Goal: Task Accomplishment & Management: Use online tool/utility

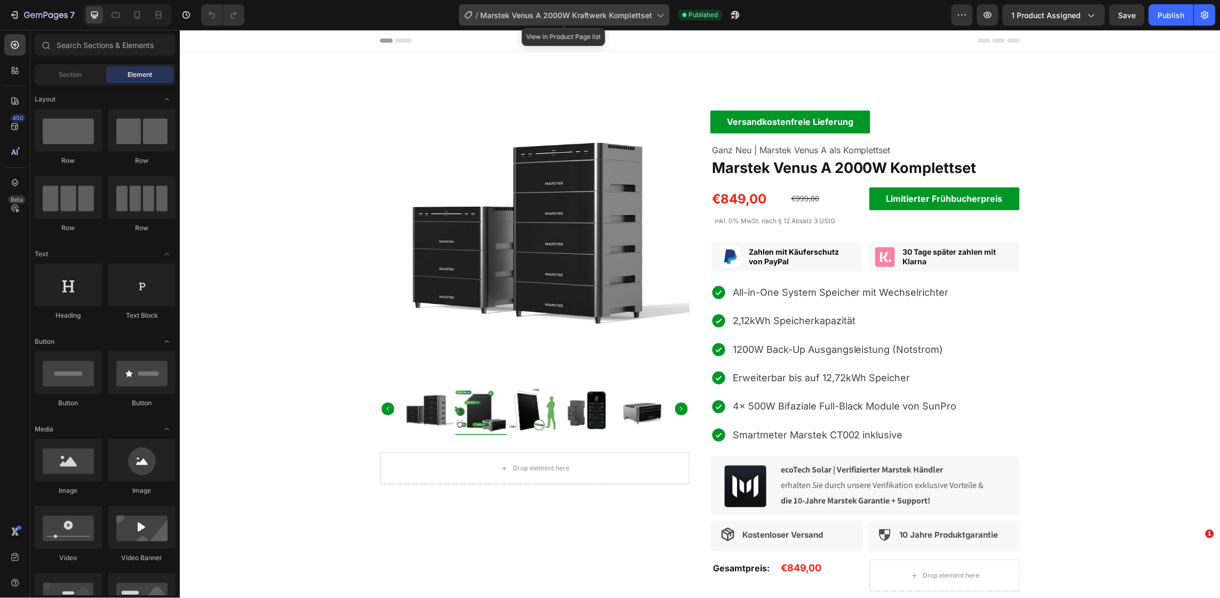
click at [641, 23] on div "/ Marstek Venus A 2000W Kraftwerk Komplettset" at bounding box center [564, 14] width 211 height 21
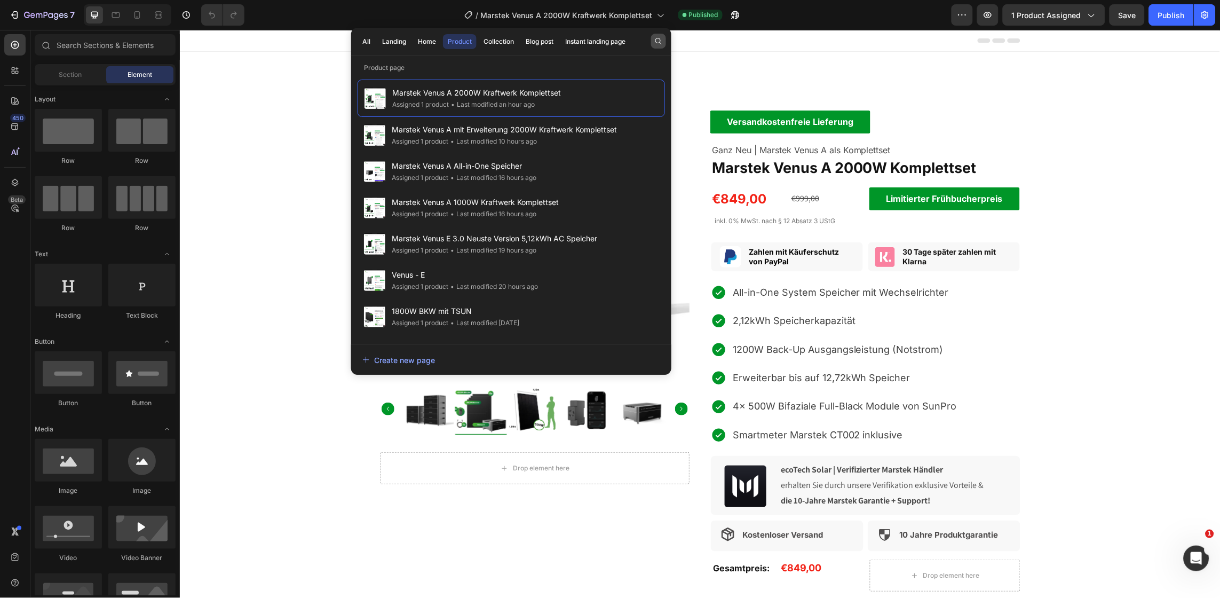
click at [655, 45] on button "button" at bounding box center [658, 41] width 15 height 15
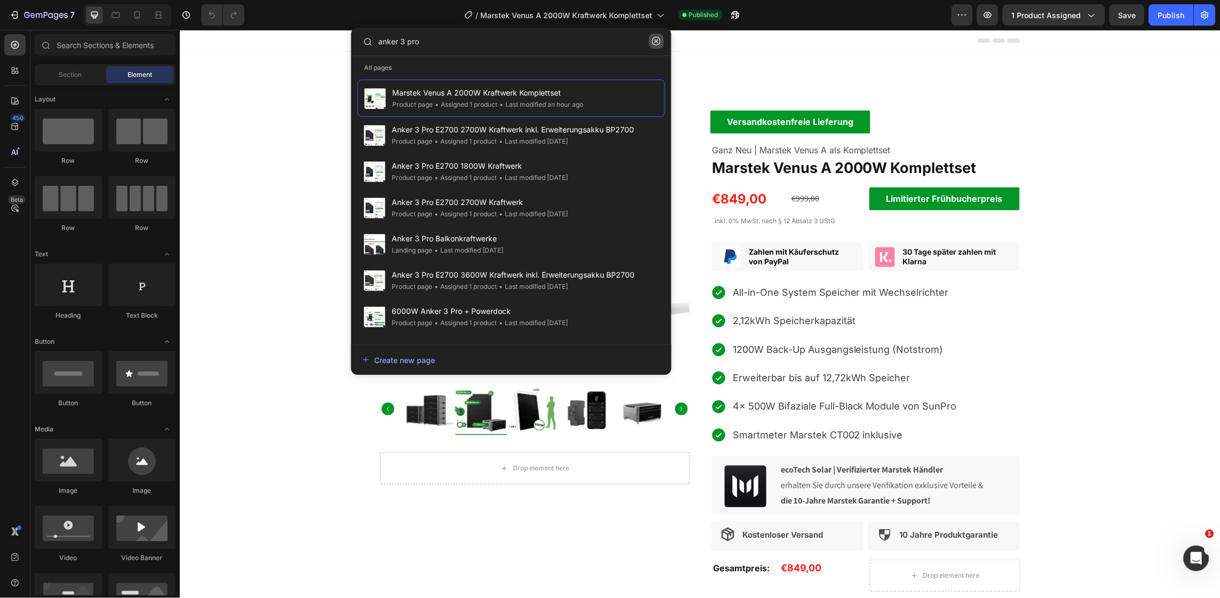
type input "anker 3 pro"
click at [654, 42] on icon "button" at bounding box center [656, 41] width 9 height 9
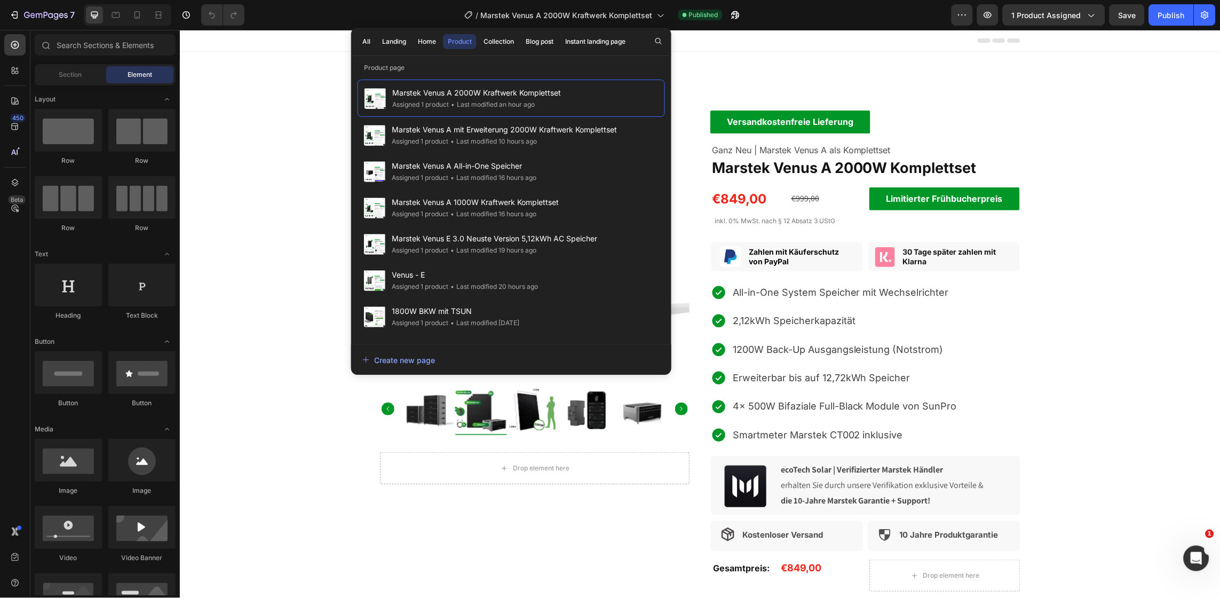
drag, startPoint x: 654, startPoint y: 42, endPoint x: 416, endPoint y: 58, distance: 239.1
click at [416, 58] on div "All Landing Home Product Collection Blog post Instant landing page Product page…" at bounding box center [511, 201] width 320 height 347
click at [397, 75] on div "Marstek Venus A 2000W Kraftwerk Komplettset Assigned 1 product • Last modified …" at bounding box center [511, 206] width 320 height 267
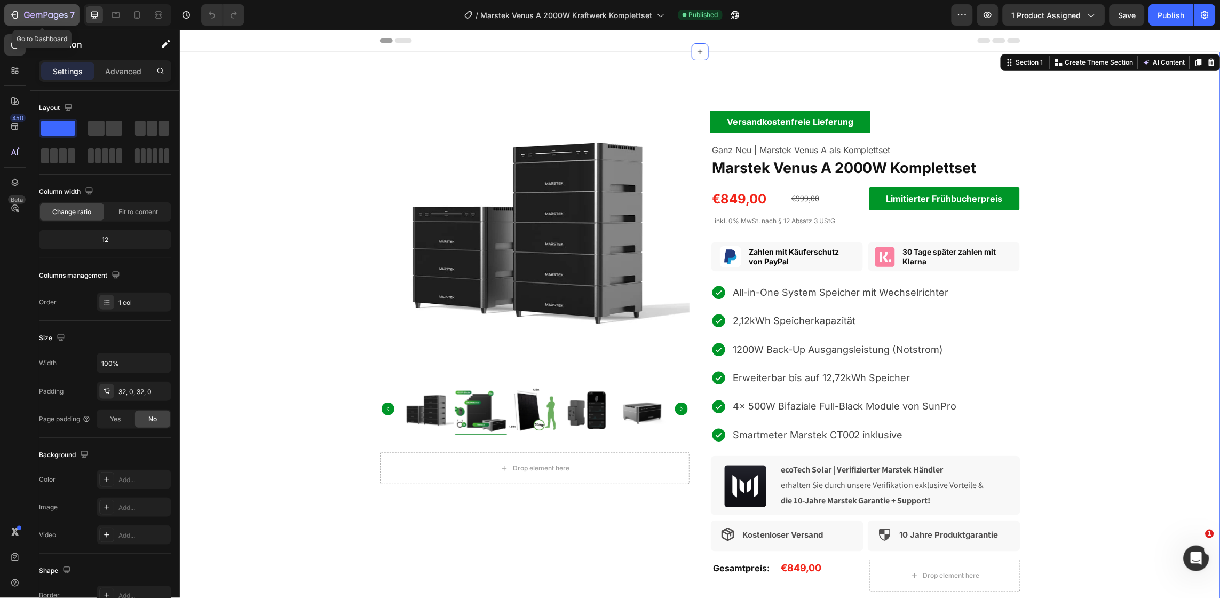
click at [38, 12] on icon "button" at bounding box center [46, 15] width 44 height 9
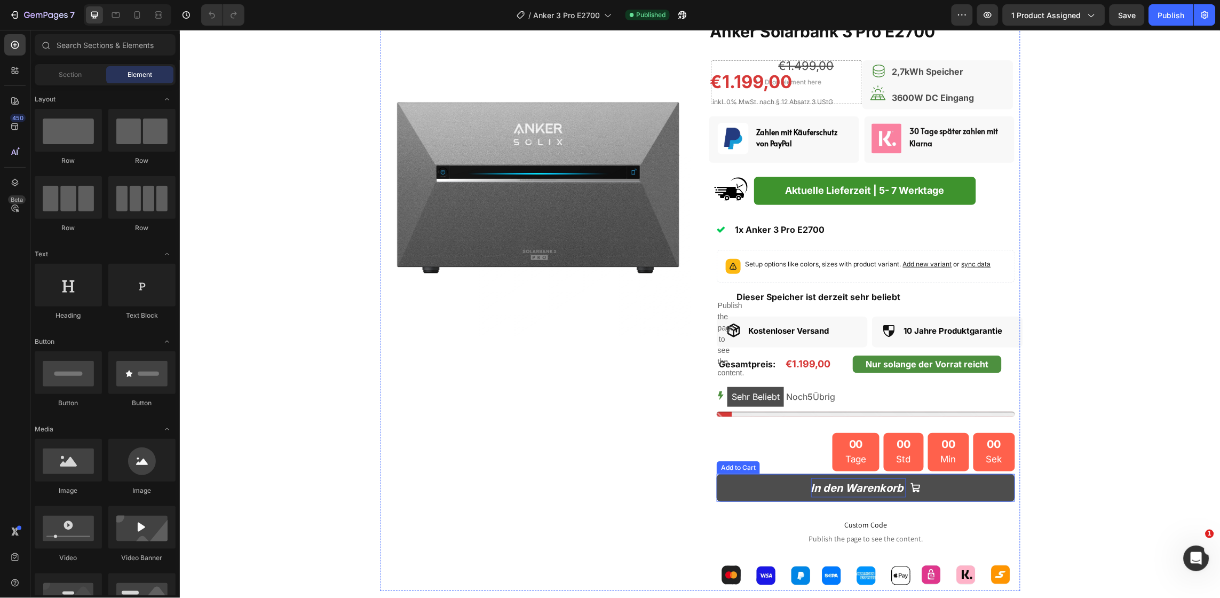
scroll to position [65, 0]
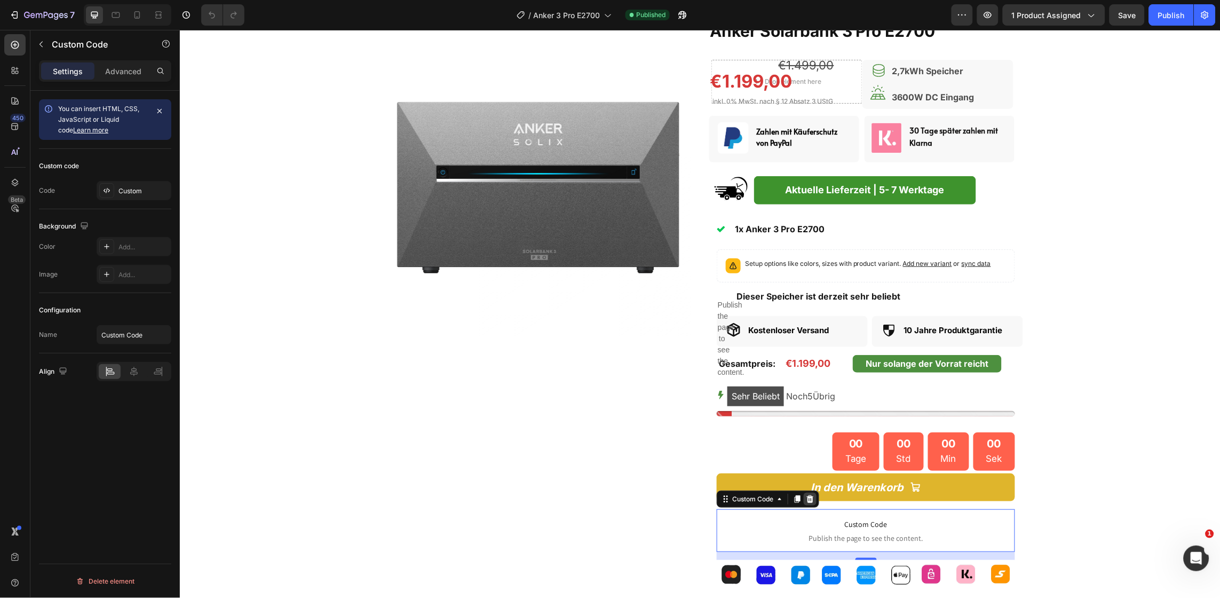
click at [807, 495] on icon at bounding box center [809, 498] width 9 height 9
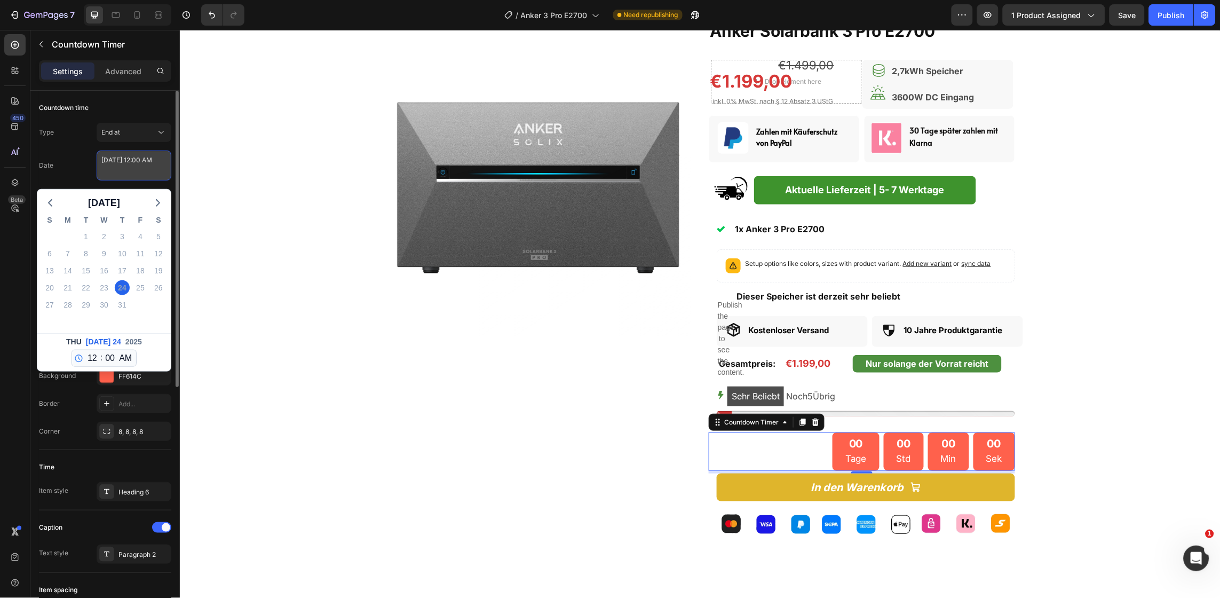
click at [129, 172] on textarea "[DATE] 12:00 AM" at bounding box center [134, 166] width 75 height 30
click at [154, 203] on icon "button" at bounding box center [158, 202] width 13 height 13
click at [56, 202] on button "button" at bounding box center [50, 203] width 15 height 16
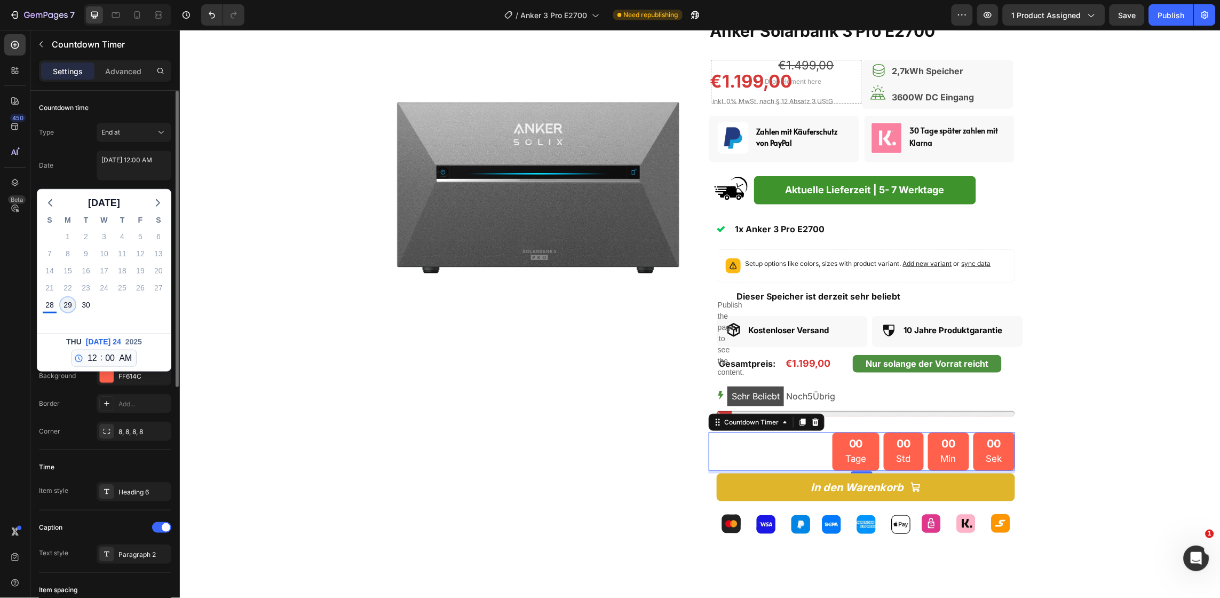
click at [67, 307] on div "29" at bounding box center [67, 304] width 15 height 15
type textarea "[DATE] 12:00 AM"
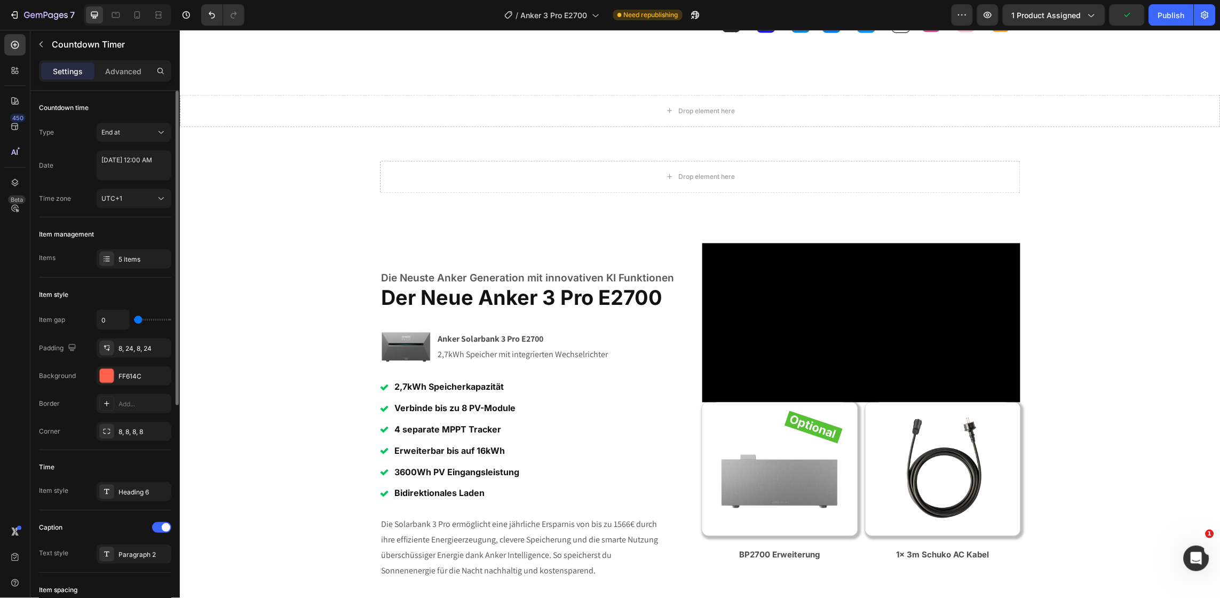
scroll to position [240, 0]
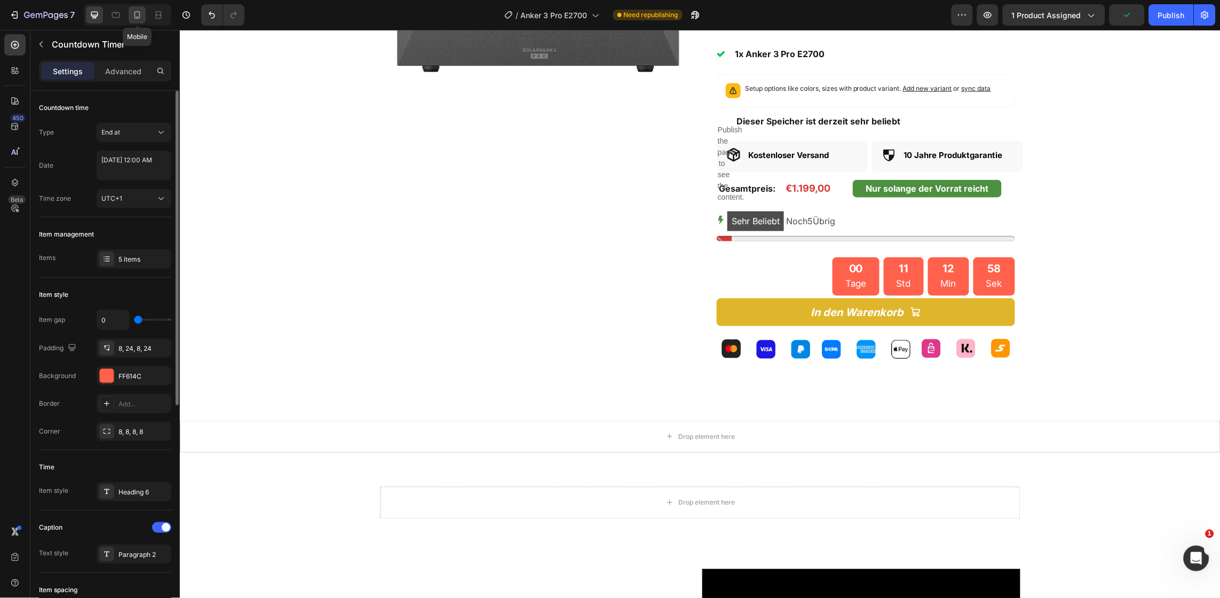
click at [137, 15] on icon at bounding box center [137, 15] width 11 height 11
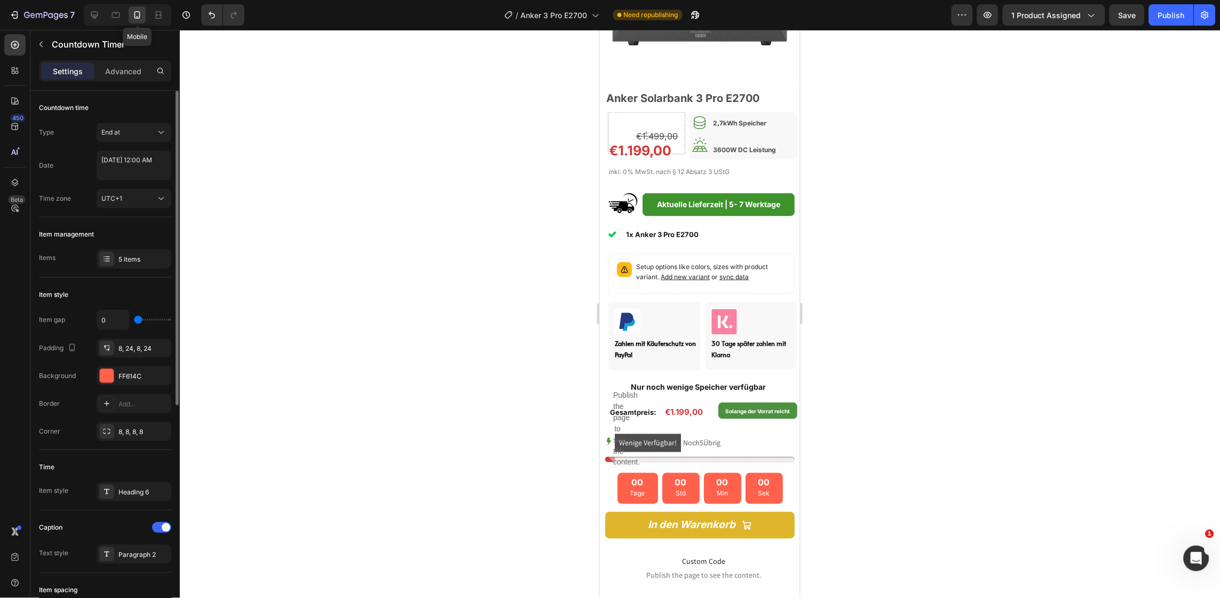
scroll to position [202, 0]
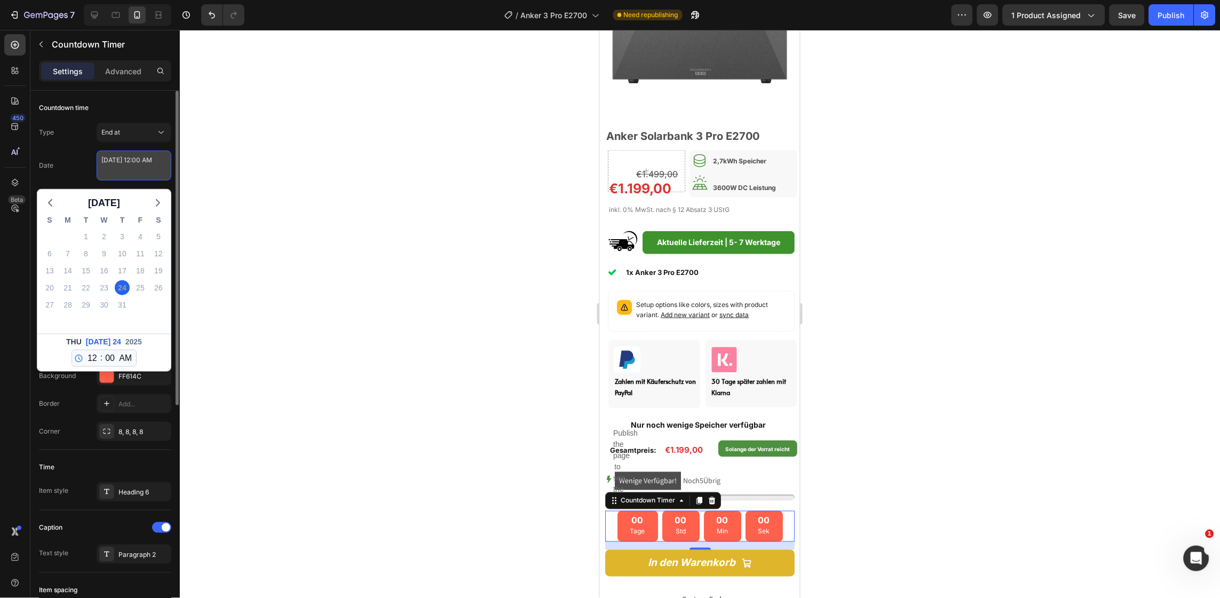
click at [141, 153] on textarea "[DATE] 12:00 AM" at bounding box center [134, 166] width 75 height 30
click at [159, 207] on icon "button" at bounding box center [158, 202] width 13 height 13
click at [153, 196] on icon "button" at bounding box center [158, 202] width 13 height 13
click at [64, 305] on div "29" at bounding box center [67, 304] width 15 height 15
type textarea "[DATE] 12:00 AM"
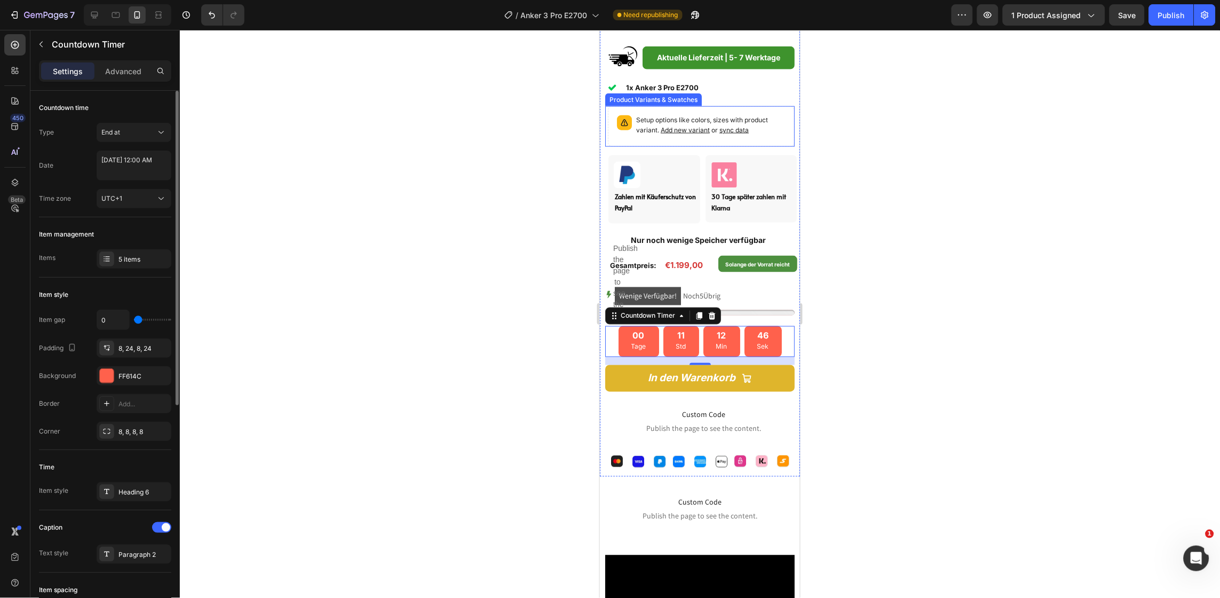
scroll to position [387, 0]
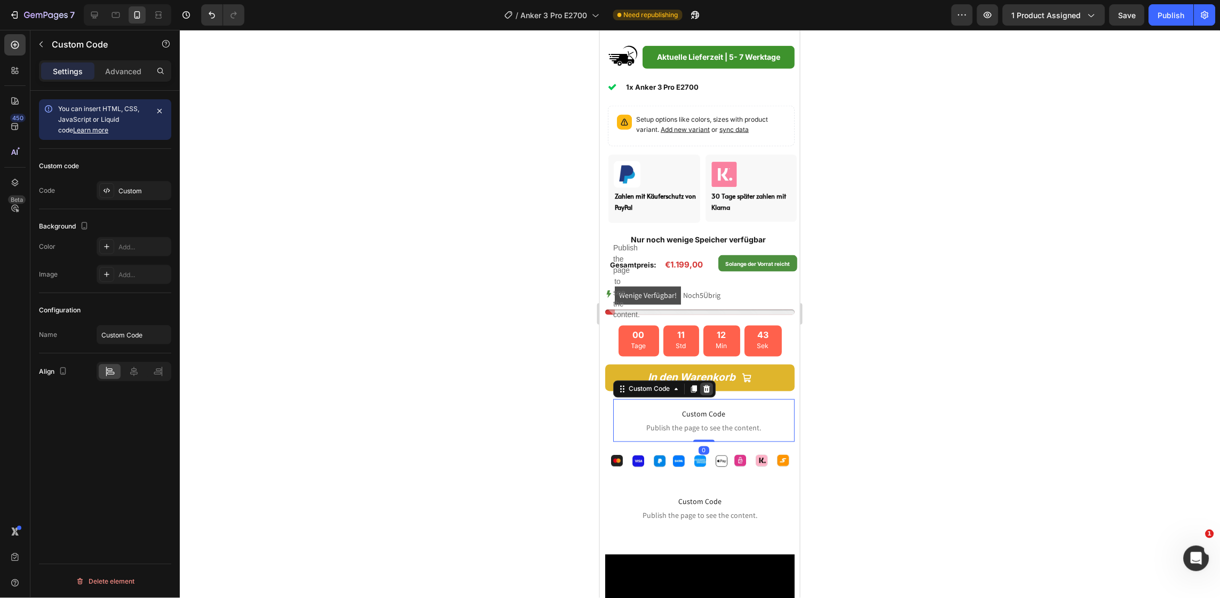
click at [711, 382] on div at bounding box center [706, 388] width 13 height 13
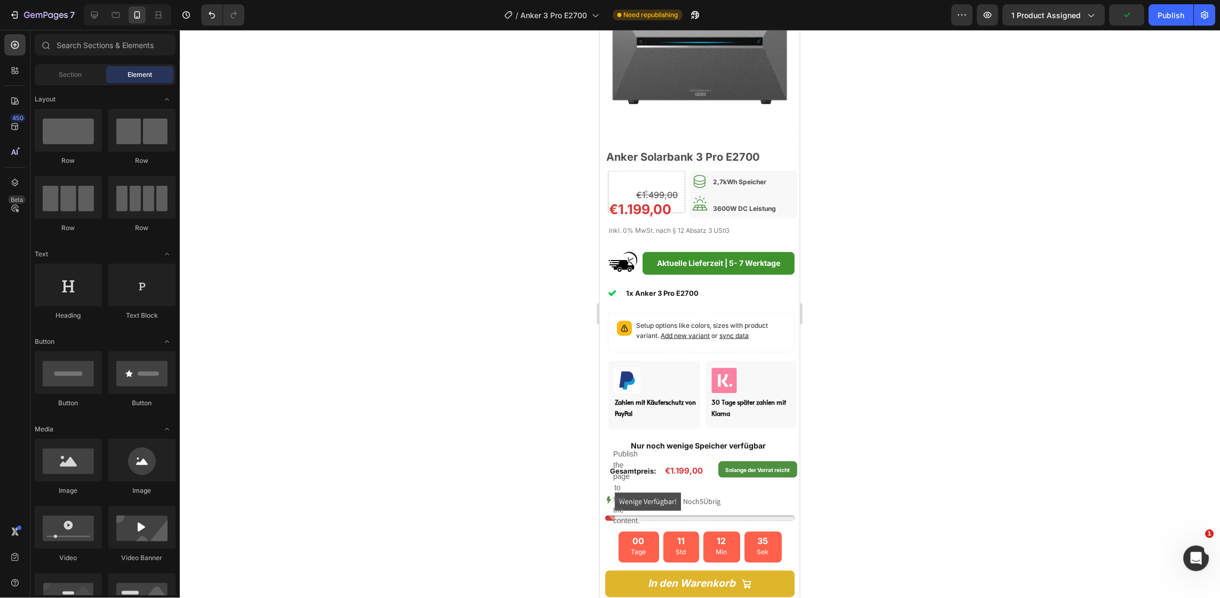
scroll to position [0, 0]
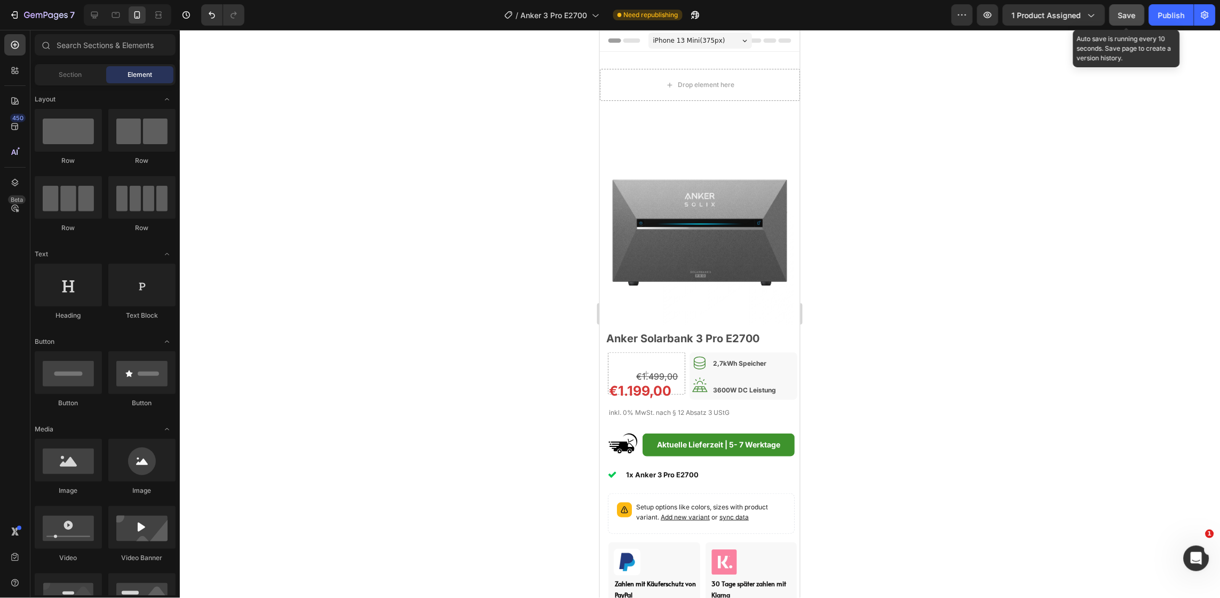
click at [1139, 14] on button "Save" at bounding box center [1127, 14] width 35 height 21
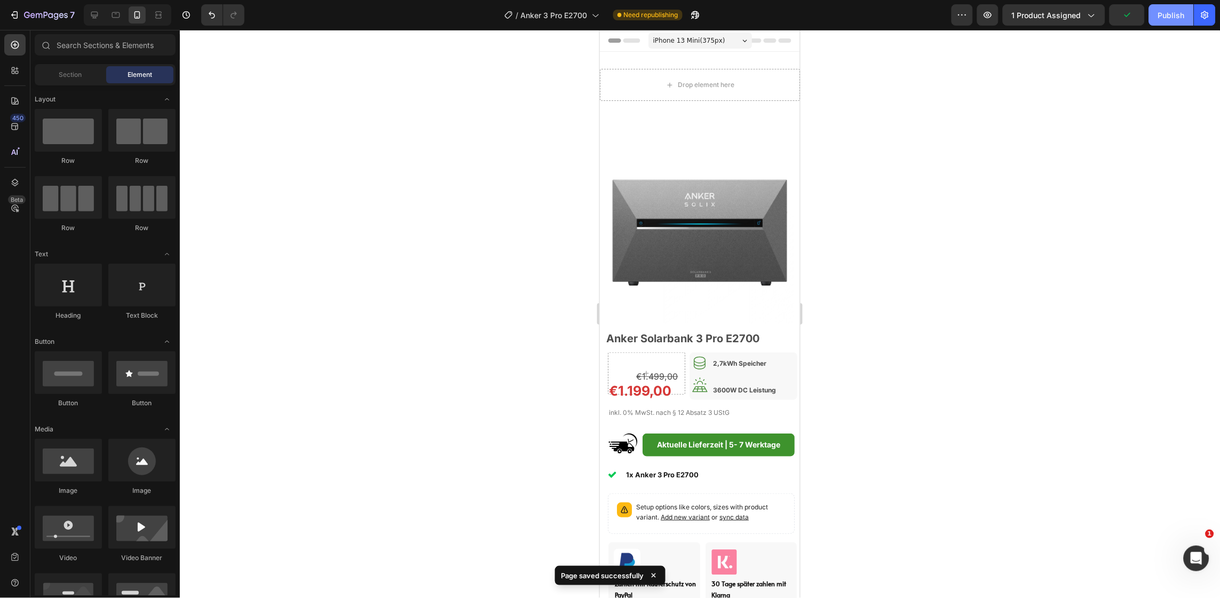
click at [1162, 15] on div "Publish" at bounding box center [1171, 15] width 27 height 11
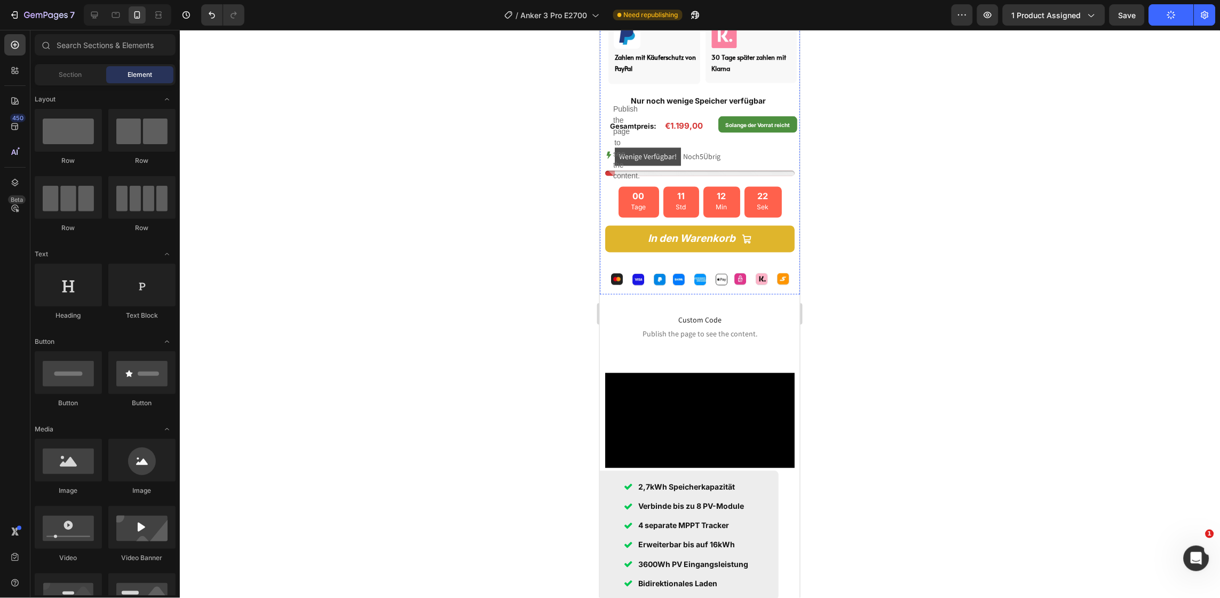
scroll to position [528, 0]
